Goal: Transaction & Acquisition: Purchase product/service

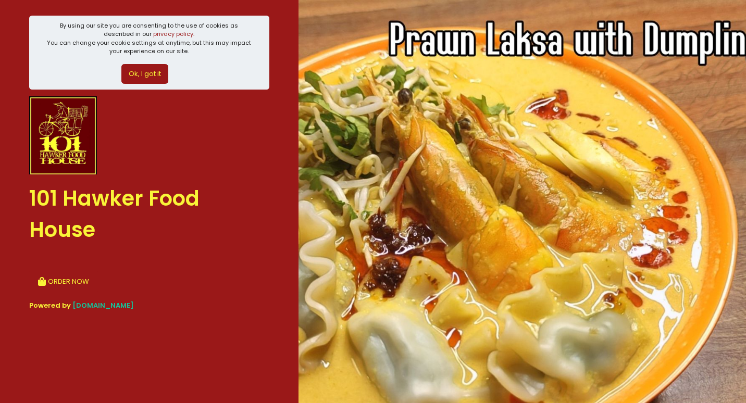
click at [142, 78] on button "Ok, I got it" at bounding box center [144, 74] width 47 height 20
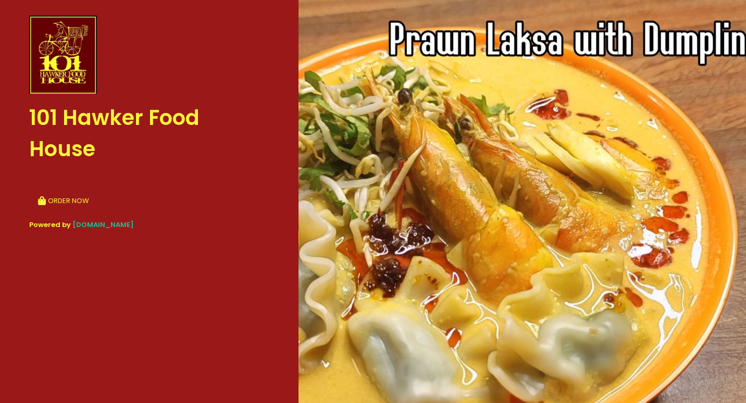
click at [62, 199] on button "ORDER NOW" at bounding box center [63, 200] width 69 height 25
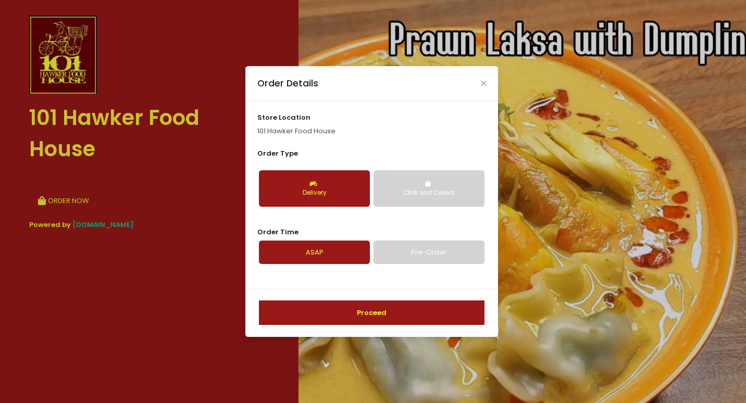
click at [443, 257] on link "Pre-Order" at bounding box center [428, 253] width 111 height 24
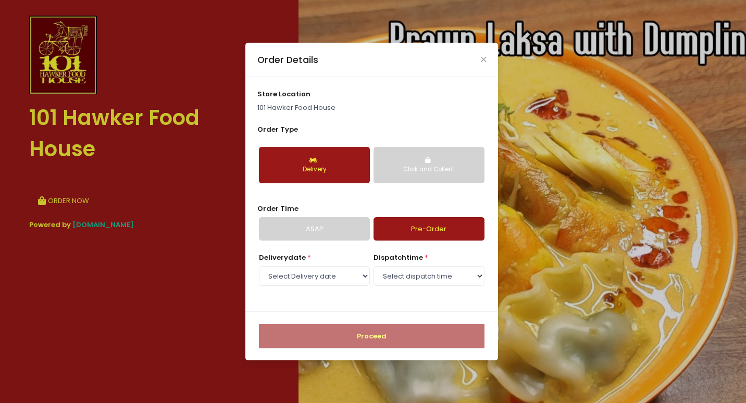
select select "[DATE]"
click at [278, 94] on span "store location" at bounding box center [283, 94] width 53 height 10
click at [278, 107] on p "101 Hawker Food House" at bounding box center [371, 108] width 229 height 10
click at [326, 230] on link "ASAP" at bounding box center [314, 229] width 111 height 24
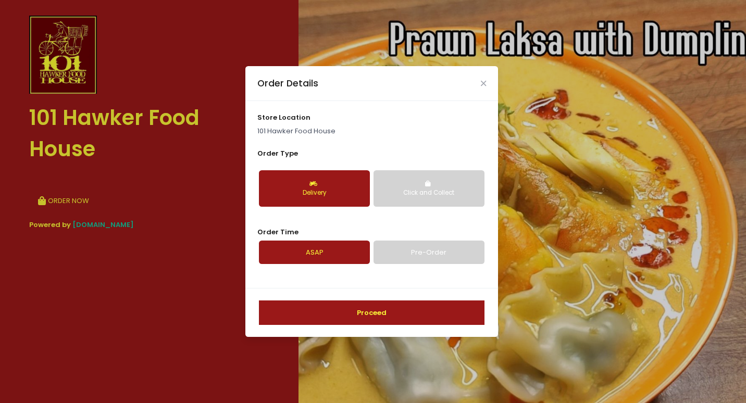
click at [409, 250] on link "Pre-Order" at bounding box center [428, 253] width 111 height 24
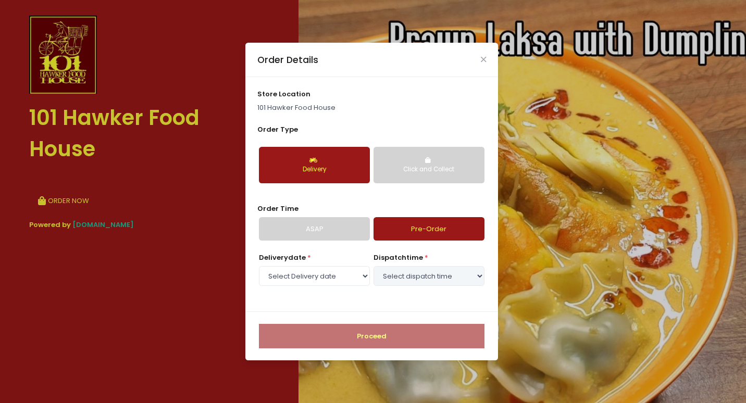
select select "[DATE]"
click at [411, 276] on select "Select dispatch time 03:00 PM - 03:30 PM 03:30 PM - 04:00 PM 04:00 PM - 04:30 P…" at bounding box center [428, 276] width 111 height 20
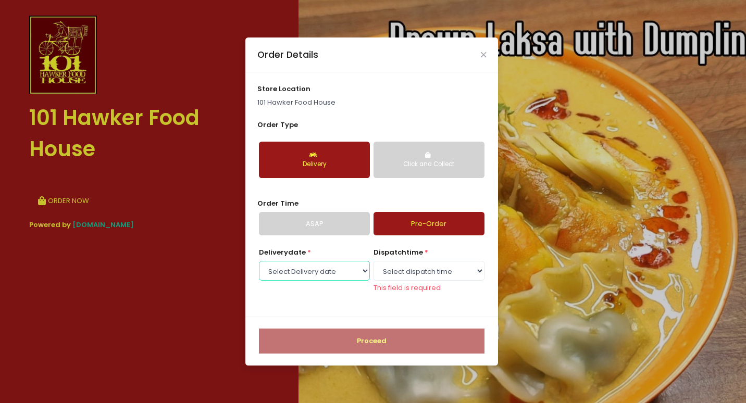
click at [337, 277] on select "Select Delivery date [DATE] [DATE] [DATE] [DATE] [DATE]" at bounding box center [314, 271] width 111 height 20
click at [546, 289] on div "Order Details store location 101 Hawker Food House Order Type Delivery Click an…" at bounding box center [373, 201] width 746 height 403
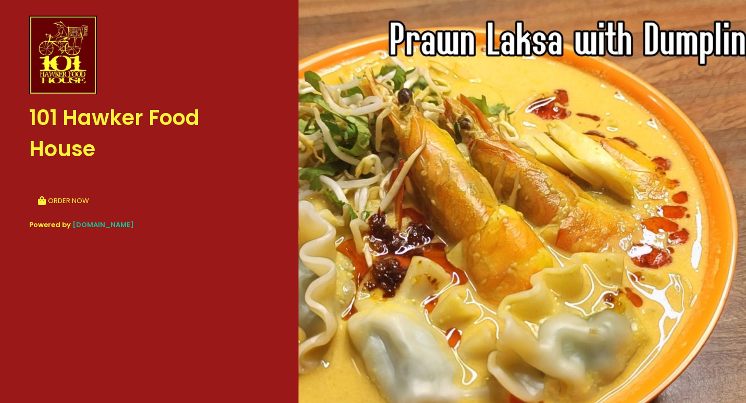
click at [61, 197] on button "ORDER NOW" at bounding box center [63, 200] width 69 height 25
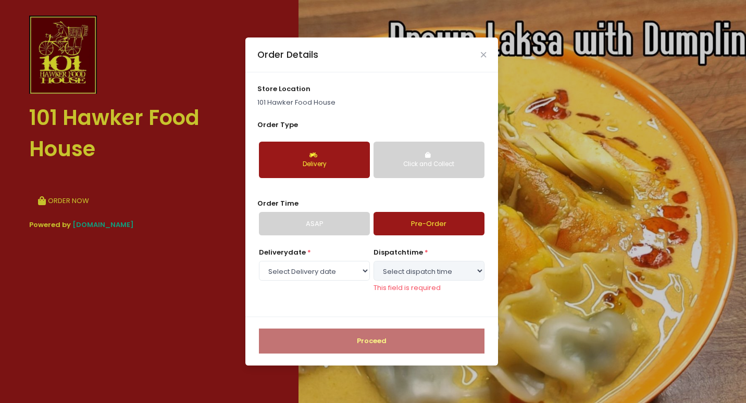
select select "[DATE]"
drag, startPoint x: 351, startPoint y: 105, endPoint x: 254, endPoint y: 97, distance: 97.6
click at [254, 97] on div "store location 101 Hawker Food House Order Type Delivery Click and Collect Orde…" at bounding box center [371, 194] width 253 height 244
click at [257, 100] on p "101 Hawker Food House" at bounding box center [371, 102] width 229 height 10
drag, startPoint x: 354, startPoint y: 102, endPoint x: 257, endPoint y: 104, distance: 96.9
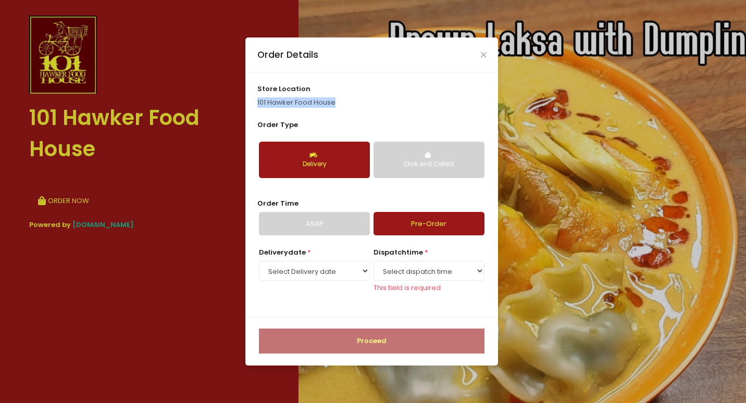
click at [257, 104] on p "101 Hawker Food House" at bounding box center [371, 102] width 229 height 10
copy p "101 Hawker Food House"
